Goal: Check status: Check status

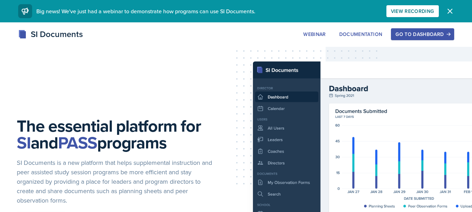
click at [426, 34] on div "Go to Dashboard" at bounding box center [423, 34] width 54 height 6
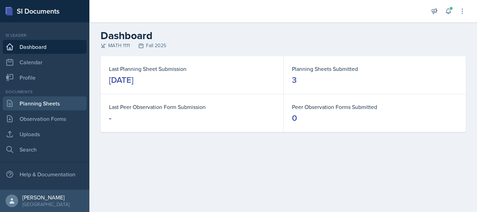
click at [34, 107] on link "Planning Sheets" at bounding box center [45, 103] width 84 height 14
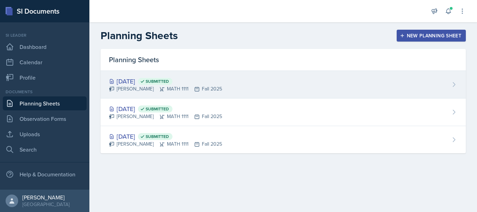
click at [225, 84] on div "[DATE] Submitted [PERSON_NAME] MATH 1111 Fall 2025" at bounding box center [284, 85] width 366 height 28
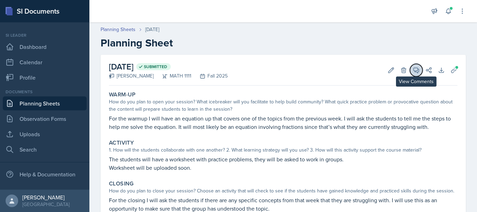
click at [410, 74] on button "View Comments" at bounding box center [416, 70] width 13 height 13
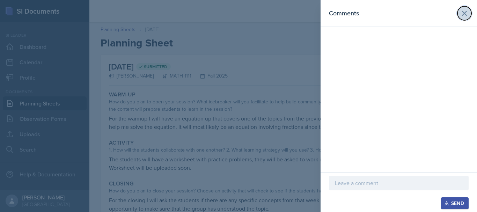
click at [465, 13] on icon at bounding box center [465, 13] width 4 height 4
